Goal: Navigation & Orientation: Go to known website

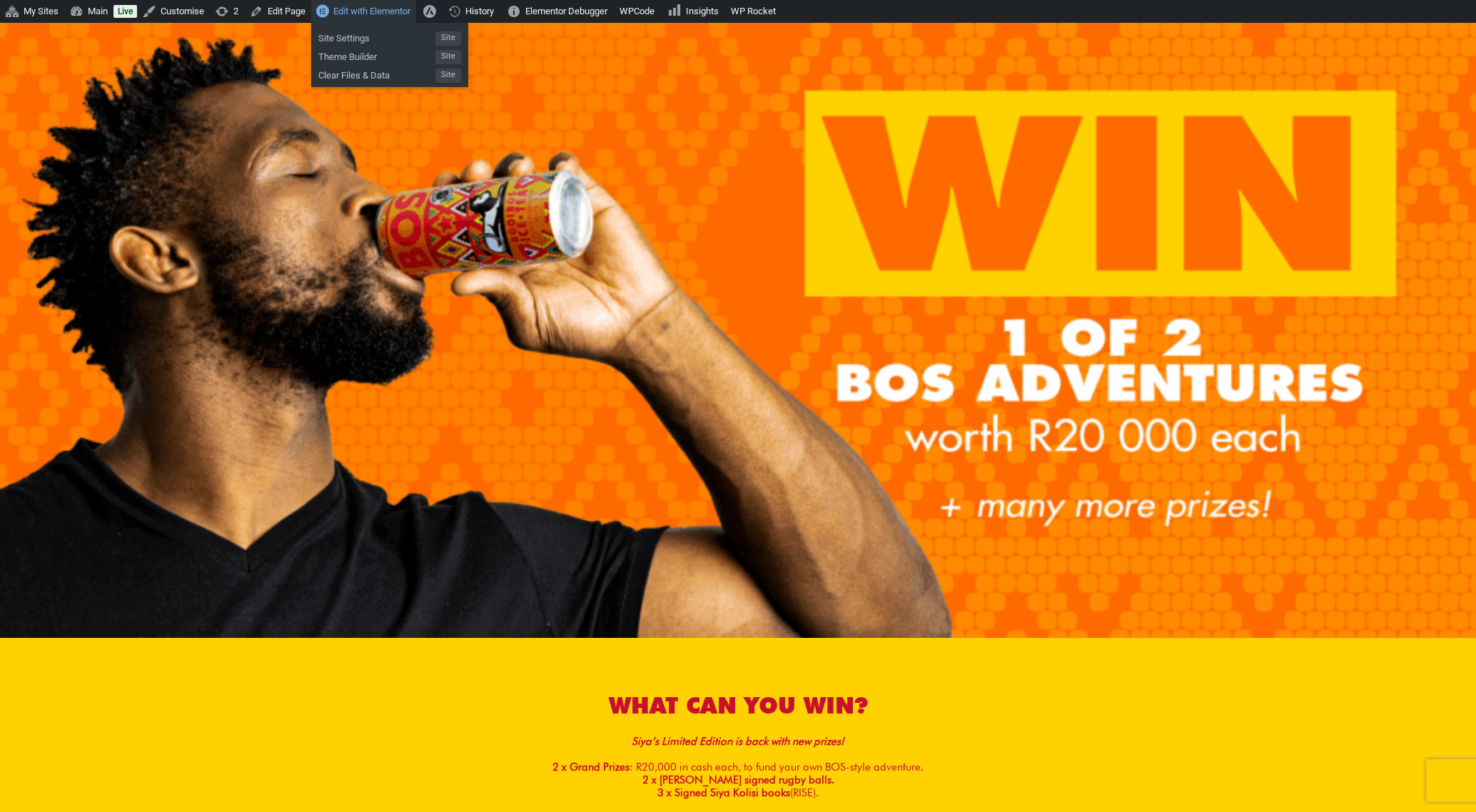
click at [372, 11] on span "Edit with Elementor" at bounding box center [372, 11] width 77 height 11
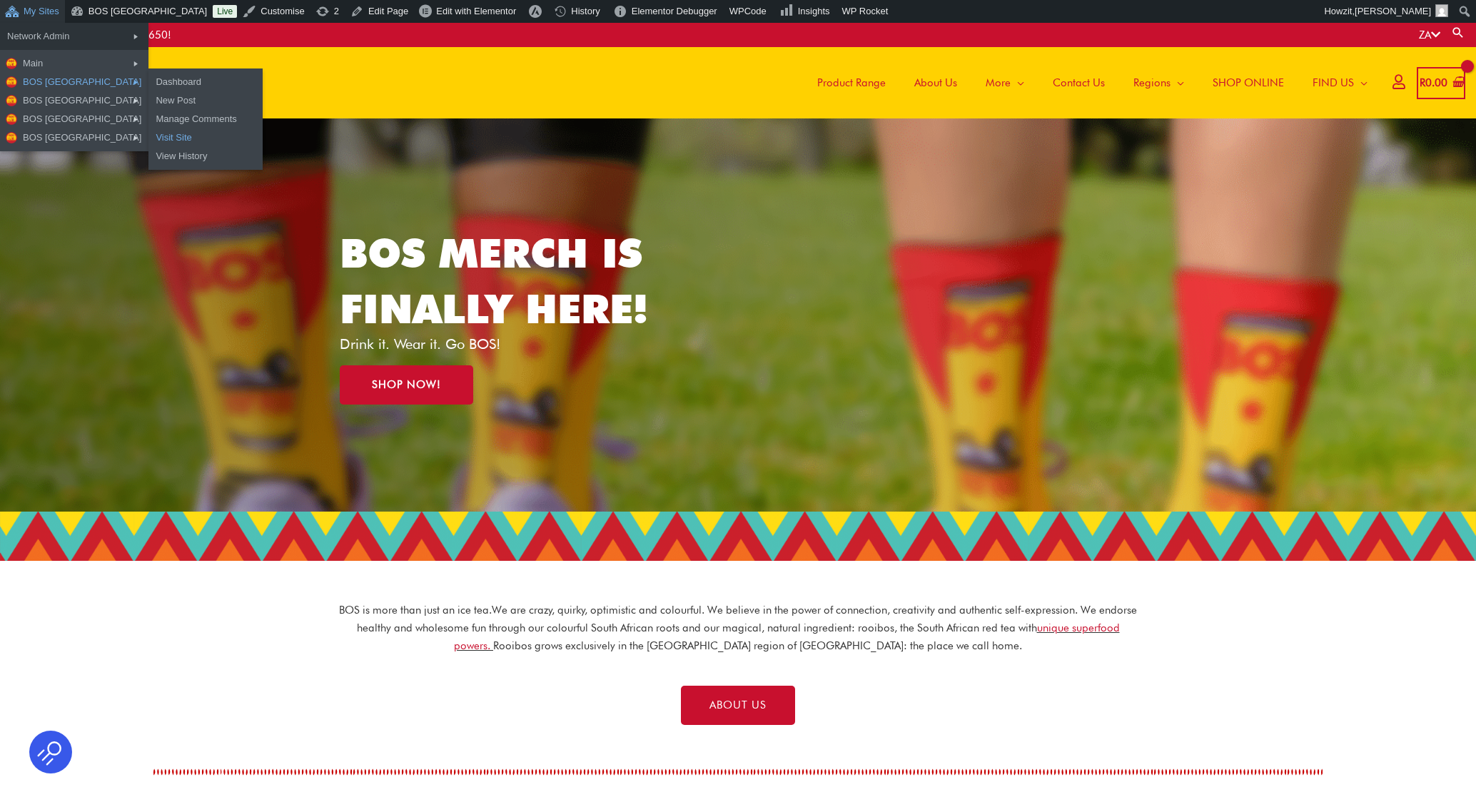
click at [149, 136] on link "Visit Site" at bounding box center [206, 138] width 114 height 19
click at [158, 83] on link "Dashboard" at bounding box center [206, 82] width 114 height 19
